Goal: Navigation & Orientation: Understand site structure

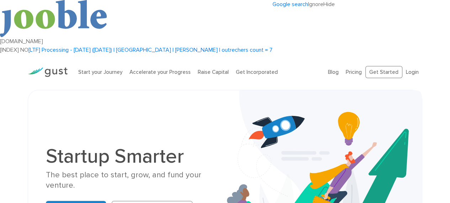
drag, startPoint x: 0, startPoint y: 0, endPoint x: 154, endPoint y: 59, distance: 165.1
click at [154, 108] on div "Startup Smarter The best place to start, grow, and fund your venture. Get Start…" at bounding box center [225, 183] width 369 height 151
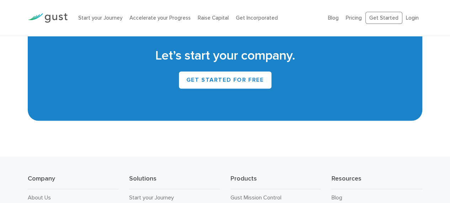
scroll to position [3292, 0]
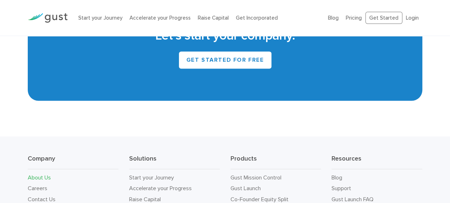
click at [48, 173] on link "About Us" at bounding box center [39, 176] width 23 height 7
